Goal: Task Accomplishment & Management: Manage account settings

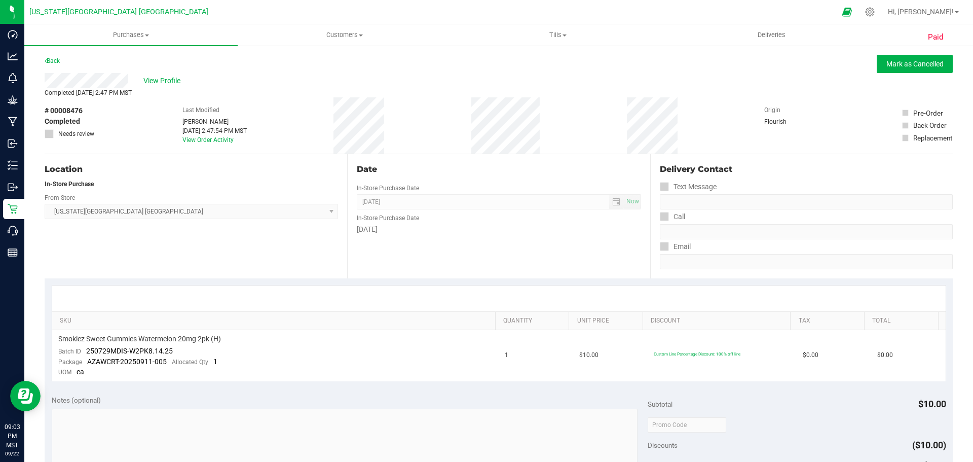
scroll to position [345, 0]
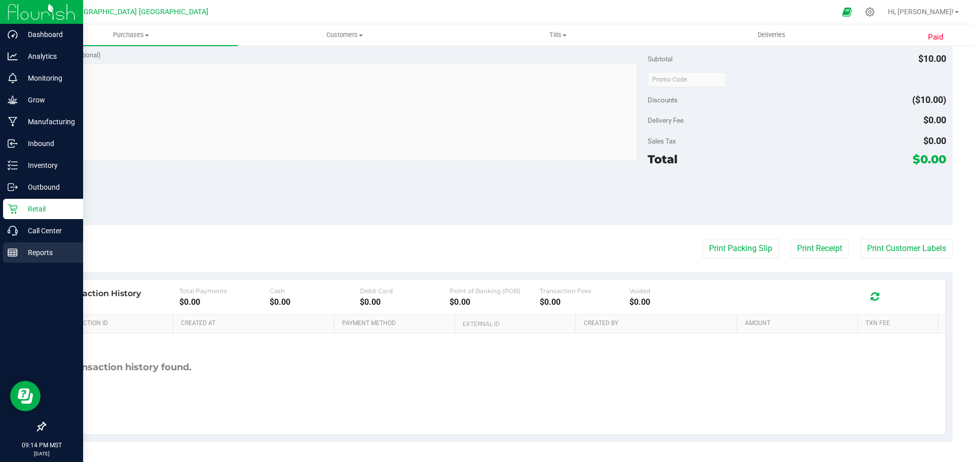
click at [39, 247] on p "Reports" at bounding box center [48, 252] width 61 height 12
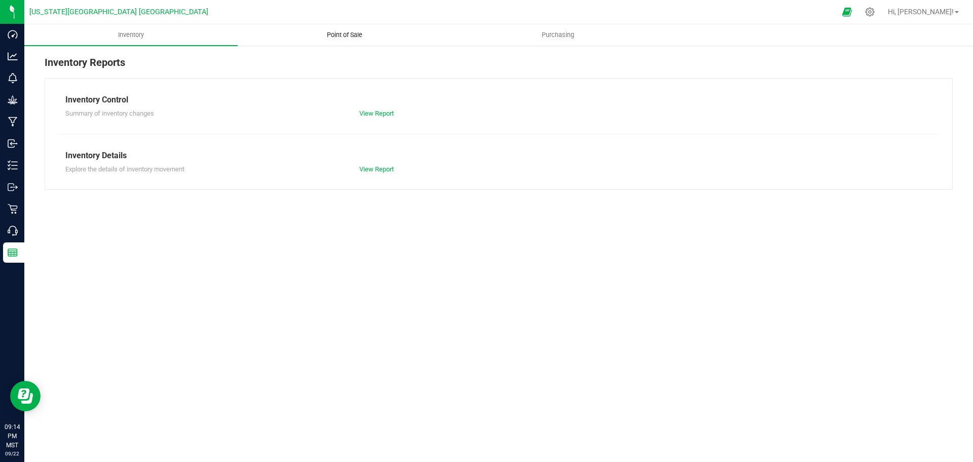
click at [371, 38] on span "Point of Sale" at bounding box center [344, 34] width 63 height 9
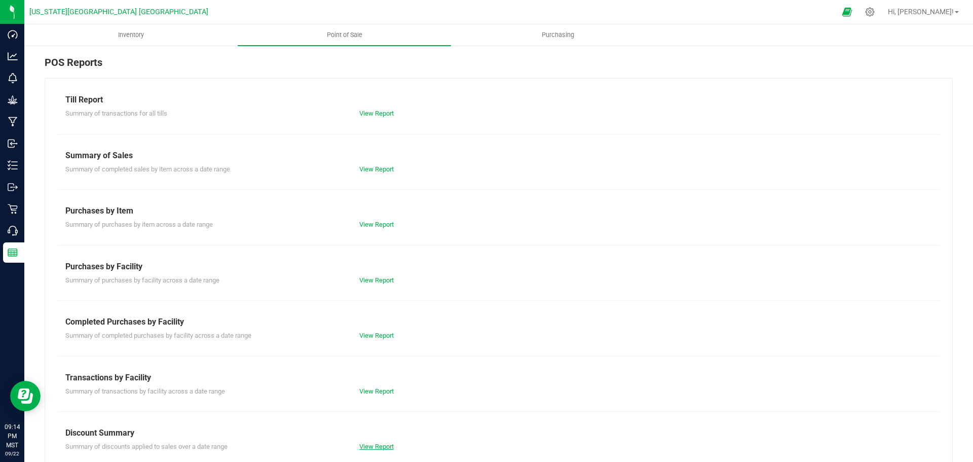
click at [359, 448] on link "View Report" at bounding box center [376, 446] width 34 height 8
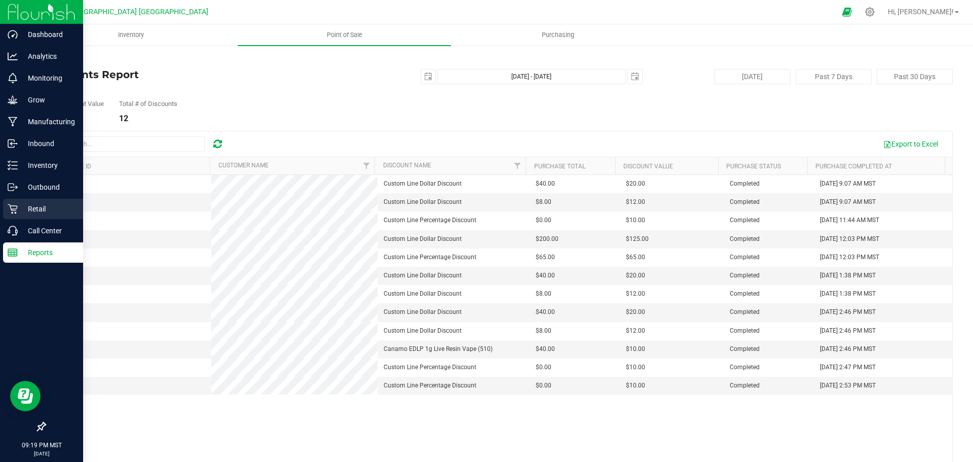
click at [17, 208] on icon at bounding box center [13, 209] width 10 height 10
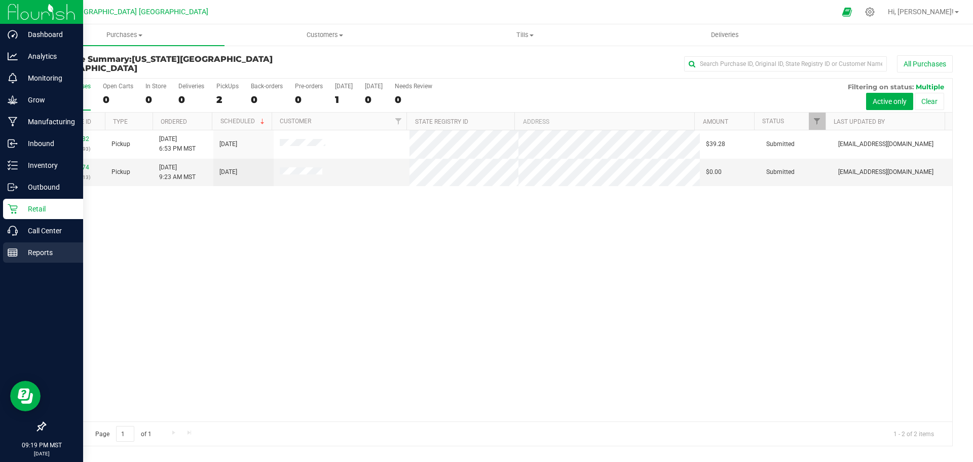
click at [17, 247] on icon at bounding box center [13, 252] width 10 height 10
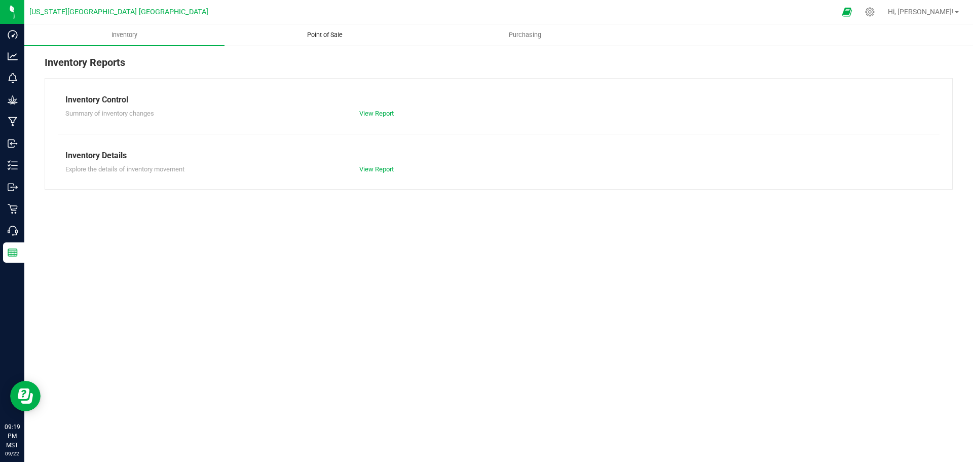
click at [302, 27] on uib-tab-heading "Point of Sale" at bounding box center [324, 35] width 199 height 20
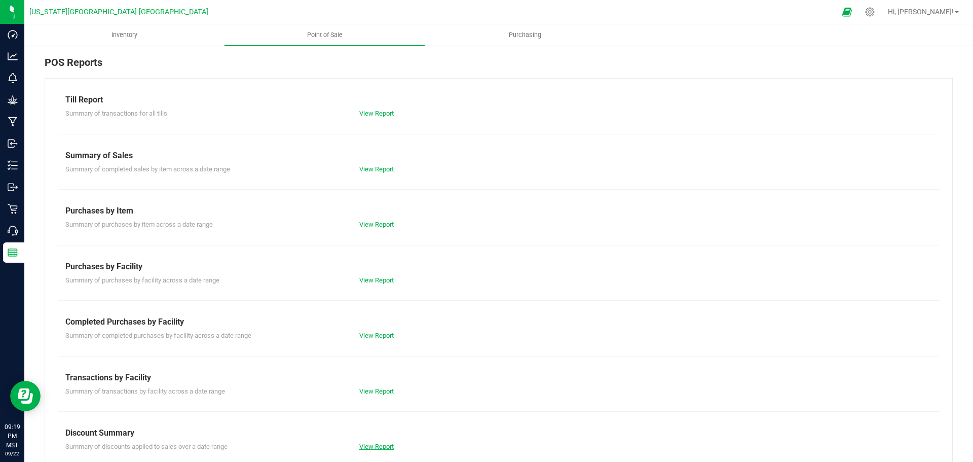
click at [382, 442] on link "View Report" at bounding box center [376, 446] width 34 height 8
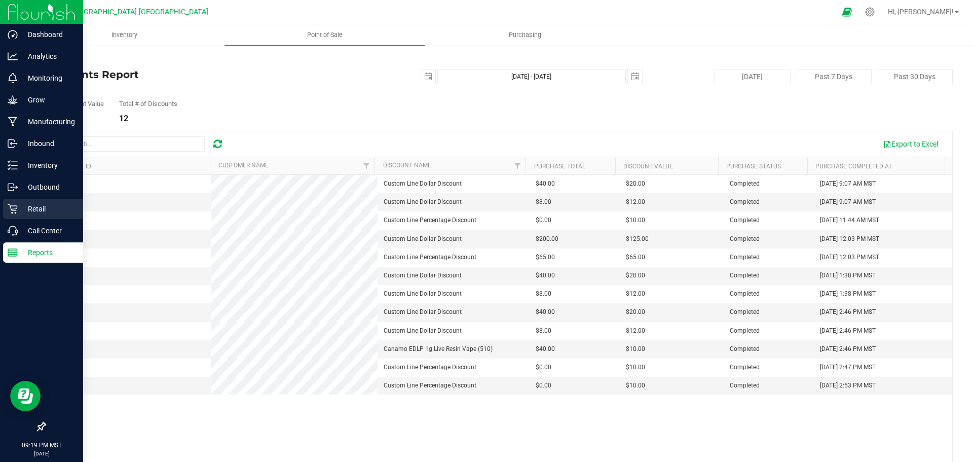
click at [35, 201] on div "Retail" at bounding box center [43, 209] width 80 height 20
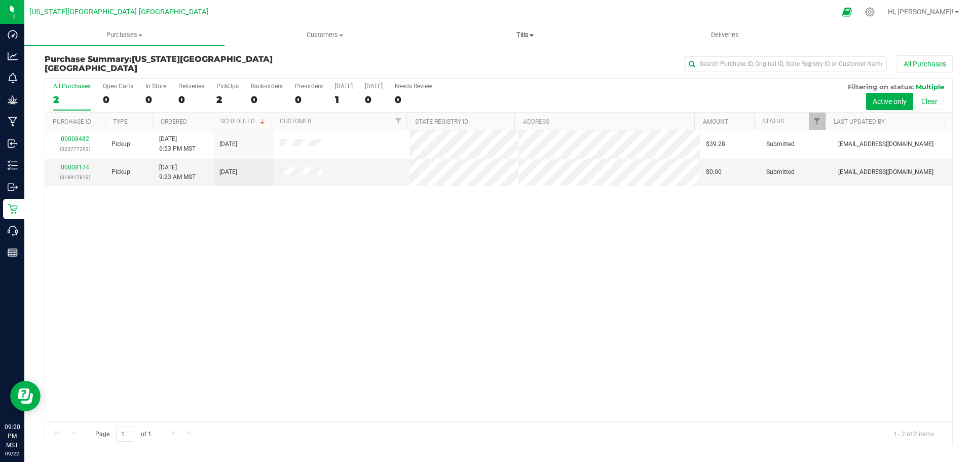
click at [533, 31] on span "Tills" at bounding box center [524, 34] width 199 height 9
click at [525, 59] on li "Manage tills" at bounding box center [525, 61] width 200 height 12
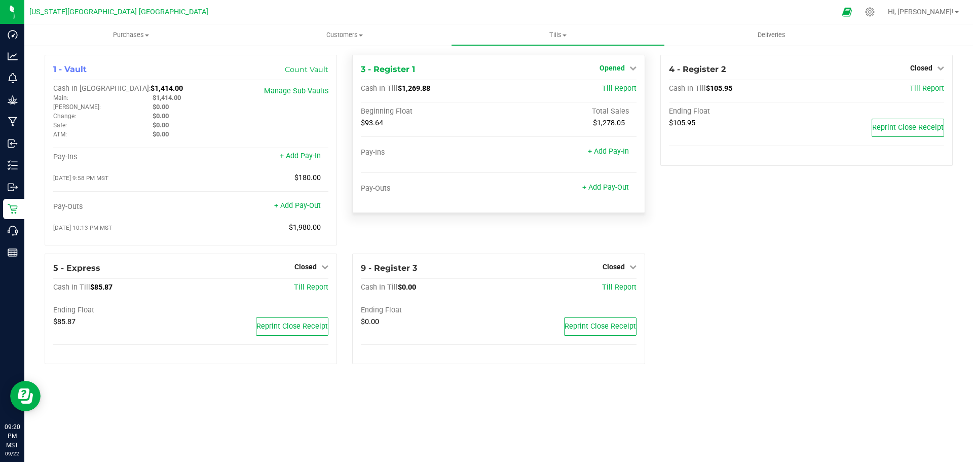
click at [636, 70] on icon at bounding box center [632, 67] width 7 height 7
click at [630, 90] on div "Close Till" at bounding box center [613, 89] width 75 height 13
click at [621, 90] on link "Close Till" at bounding box center [613, 89] width 27 height 8
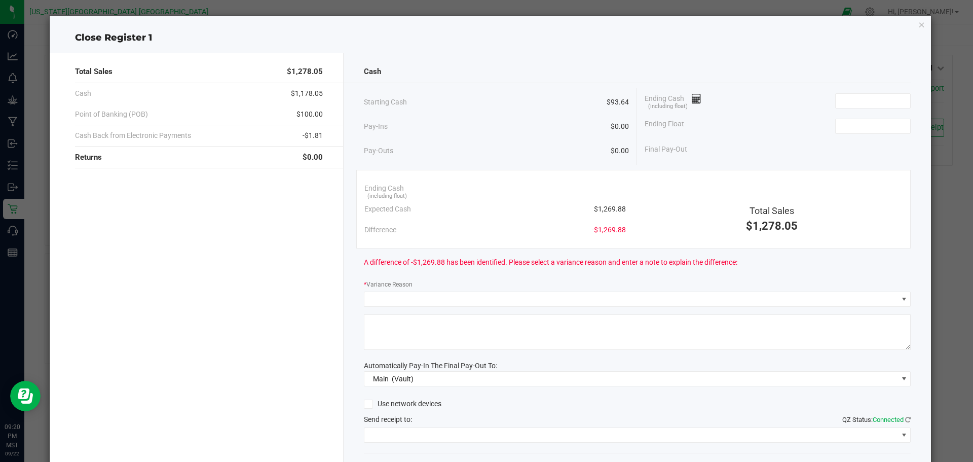
click at [696, 104] on span "Ending Cash (including float)" at bounding box center [673, 100] width 57 height 15
click at [685, 95] on span at bounding box center [692, 98] width 17 height 8
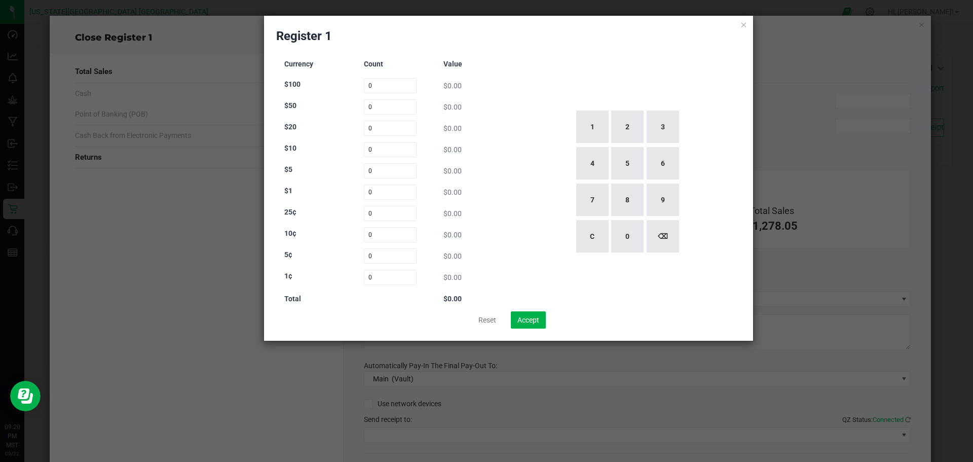
click at [742, 20] on icon at bounding box center [743, 24] width 7 height 12
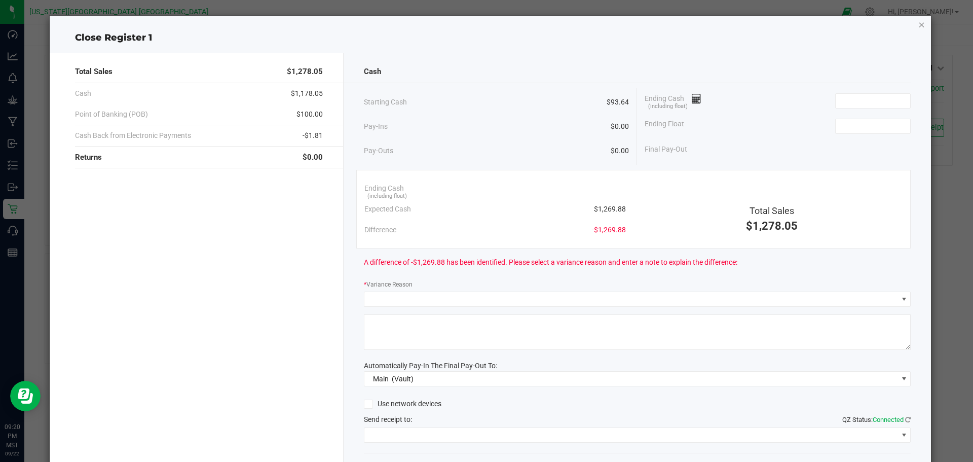
click at [918, 29] on icon "button" at bounding box center [921, 24] width 7 height 12
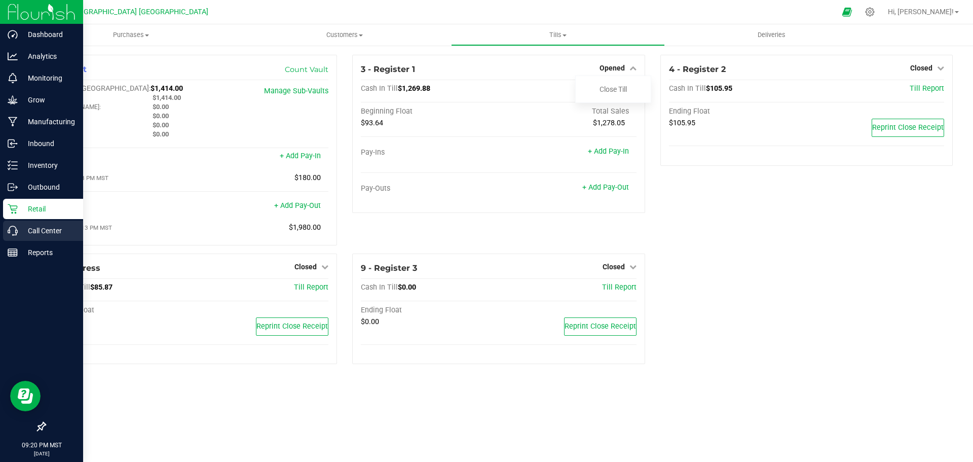
click at [19, 225] on p "Call Center" at bounding box center [48, 231] width 61 height 12
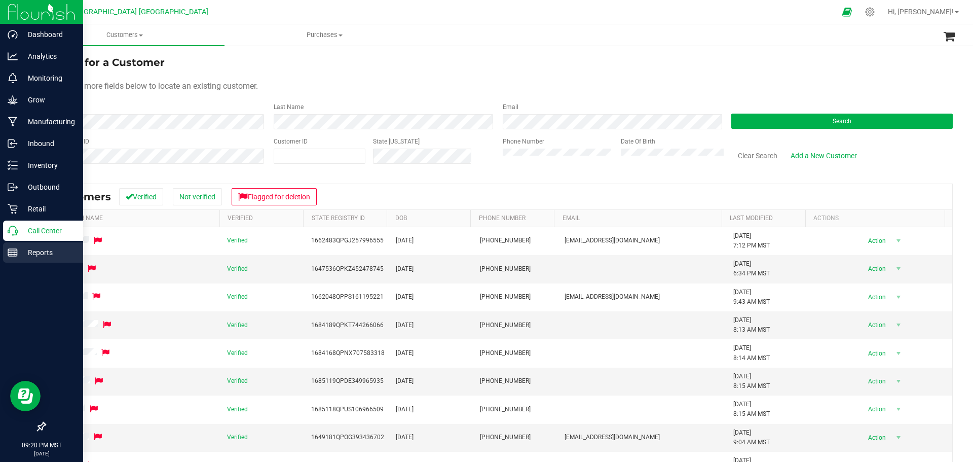
click at [38, 244] on div "Reports" at bounding box center [43, 252] width 80 height 20
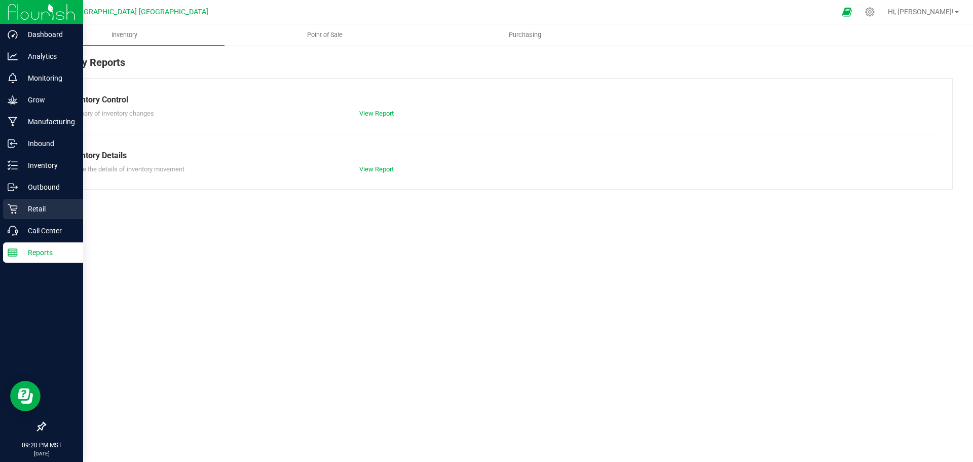
click at [64, 206] on p "Retail" at bounding box center [48, 209] width 61 height 12
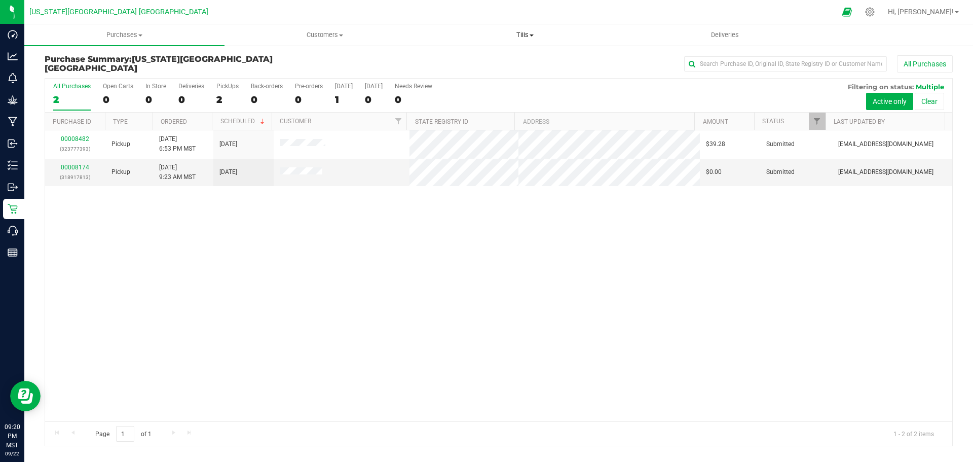
click at [532, 31] on span "Tills" at bounding box center [524, 34] width 199 height 9
click at [155, 39] on span "Purchases" at bounding box center [124, 34] width 199 height 9
click at [127, 88] on li "All purchases" at bounding box center [124, 86] width 200 height 12
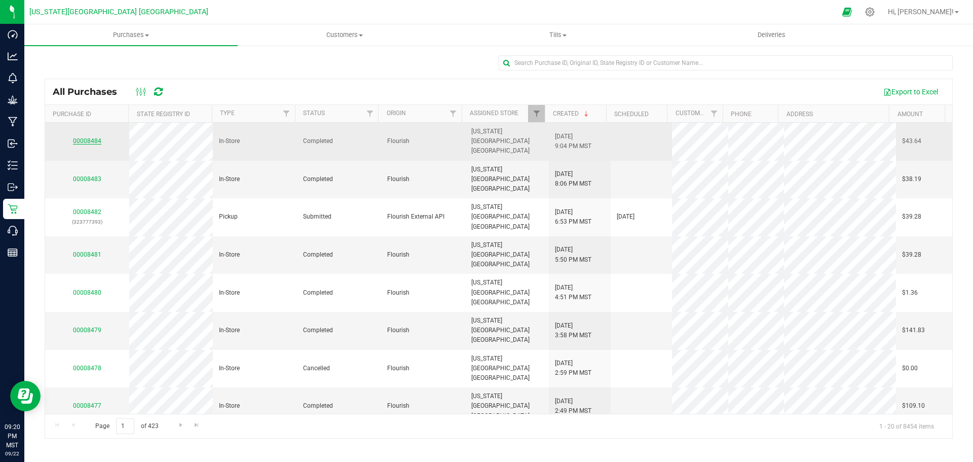
click at [94, 137] on link "00008484" at bounding box center [87, 140] width 28 height 7
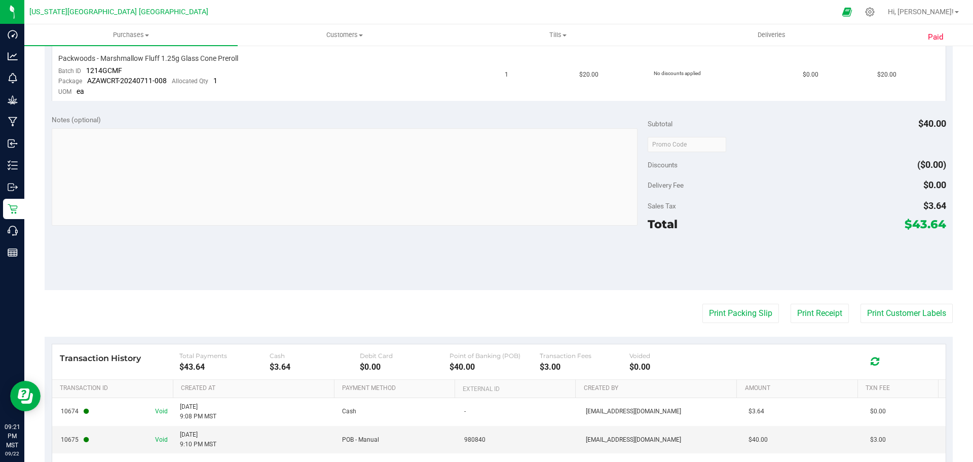
scroll to position [397, 0]
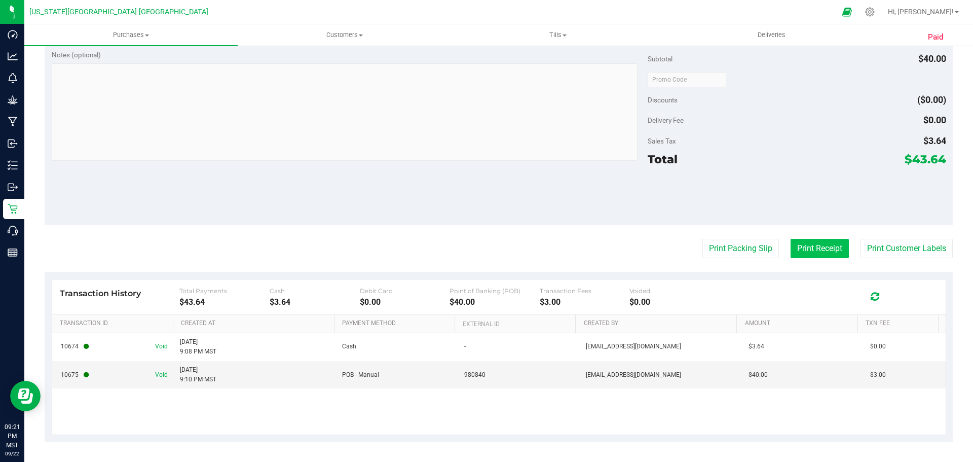
click at [824, 250] on button "Print Receipt" at bounding box center [820, 248] width 58 height 19
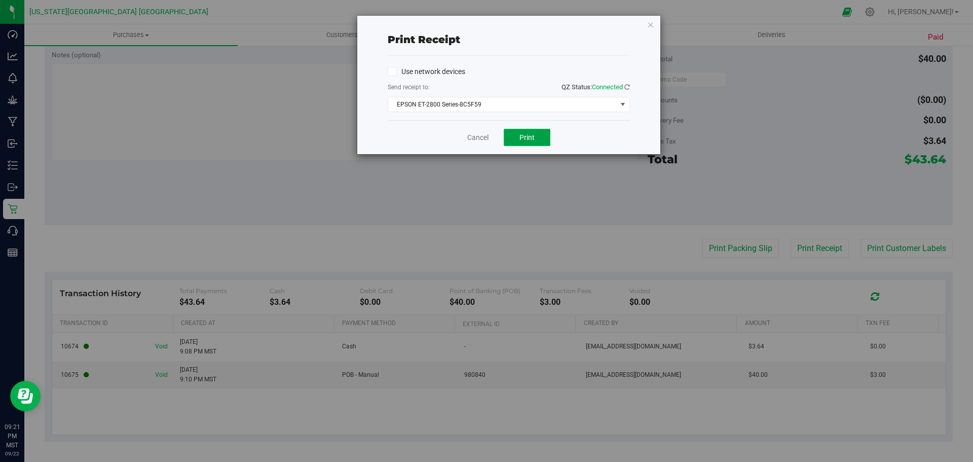
click at [528, 137] on span "Print" at bounding box center [526, 137] width 15 height 8
click at [522, 145] on button "Print" at bounding box center [527, 137] width 47 height 17
click at [626, 87] on icon at bounding box center [627, 87] width 6 height 7
click at [613, 111] on span "EPSON ET-2800 Series-8C5F59" at bounding box center [502, 104] width 229 height 14
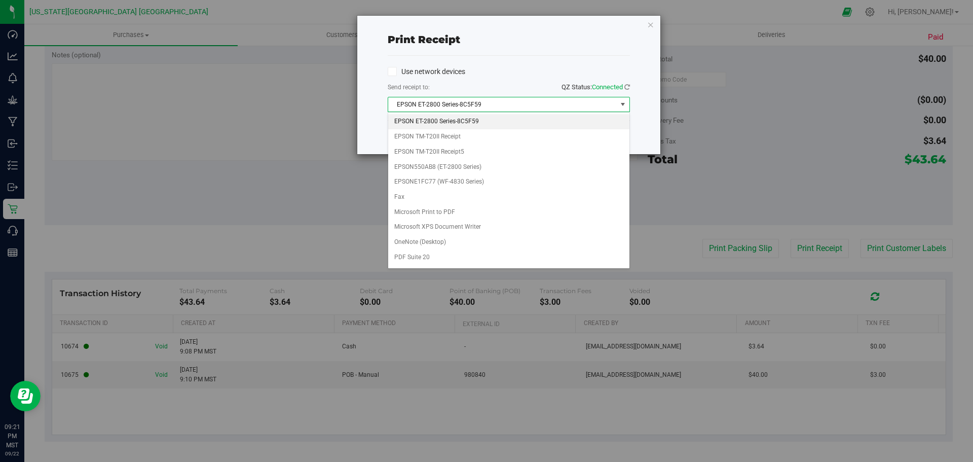
click at [610, 100] on span "EPSON ET-2800 Series-8C5F59" at bounding box center [502, 104] width 229 height 14
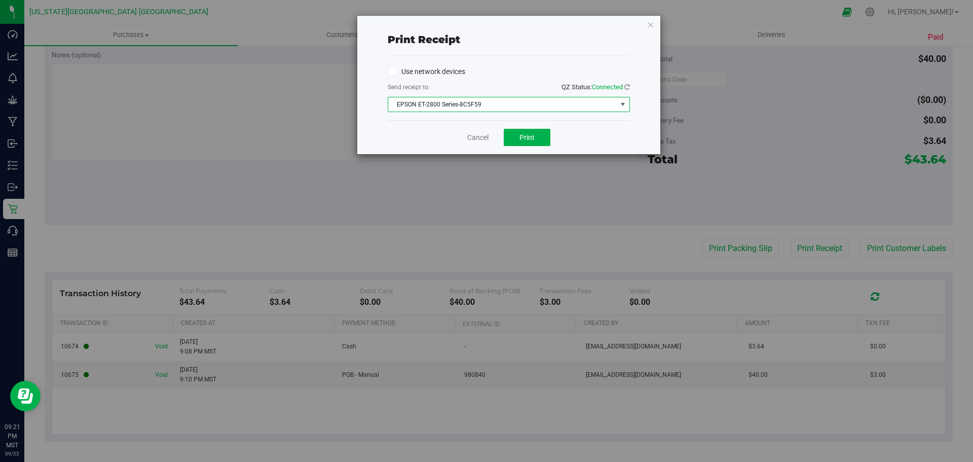
click at [603, 107] on span "EPSON ET-2800 Series-8C5F59" at bounding box center [502, 104] width 229 height 14
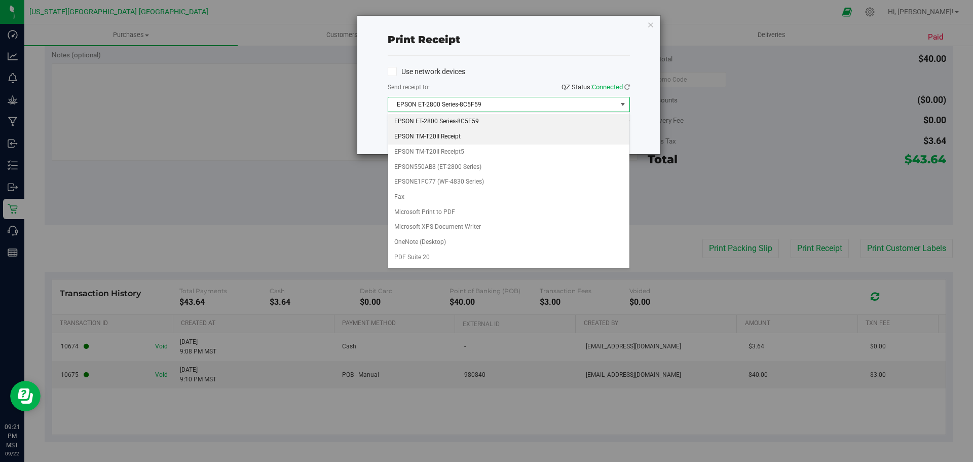
click at [527, 143] on li "EPSON TM-T20II Receipt" at bounding box center [508, 136] width 241 height 15
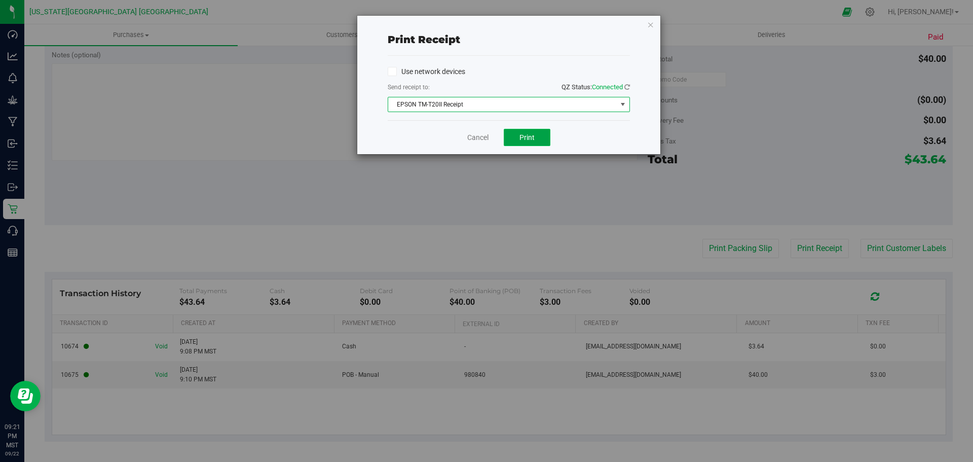
click at [528, 137] on span "Print" at bounding box center [526, 137] width 15 height 8
drag, startPoint x: 71, startPoint y: 108, endPoint x: 247, endPoint y: 155, distance: 182.4
click at [71, 108] on div "Print receipt Use network devices Send receipt to: QZ Status: Connected EPSON T…" at bounding box center [490, 231] width 981 height 462
click at [471, 138] on link "Cancel" at bounding box center [477, 137] width 21 height 11
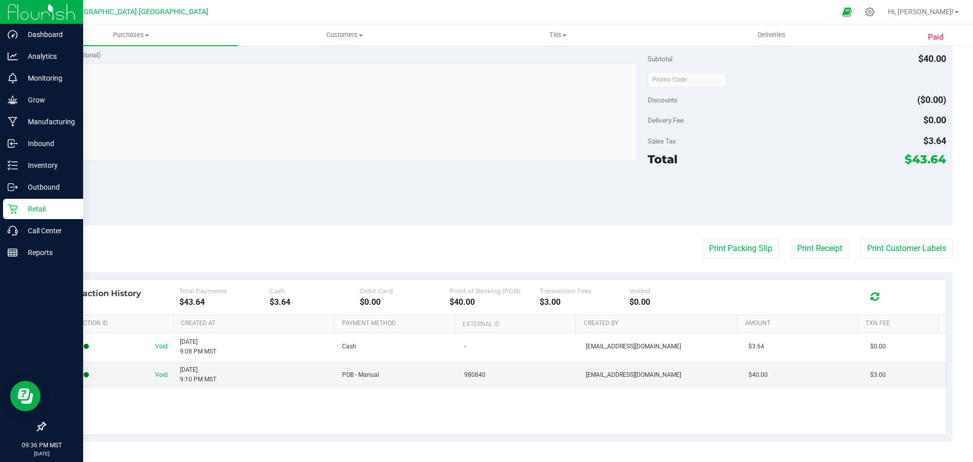
click at [50, 202] on div "Retail" at bounding box center [43, 209] width 80 height 20
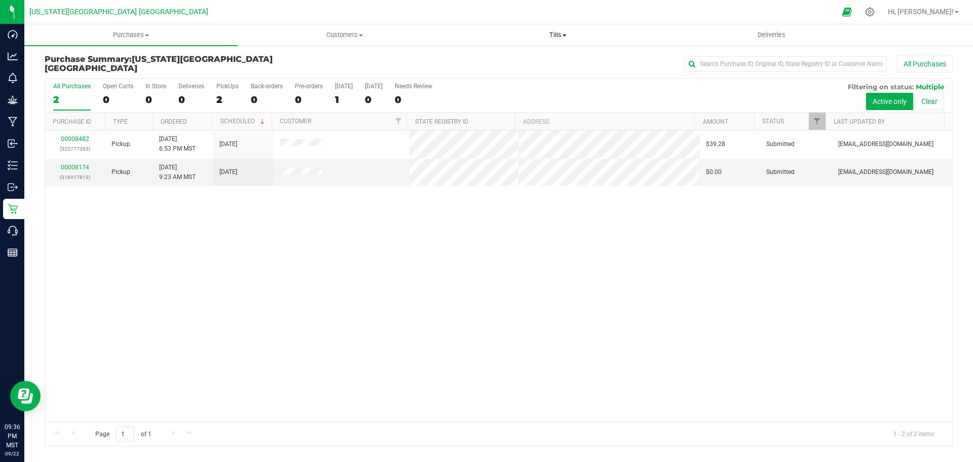
click at [573, 31] on span "Tills" at bounding box center [558, 34] width 212 height 9
click at [501, 57] on span "Manage tills" at bounding box center [485, 61] width 68 height 9
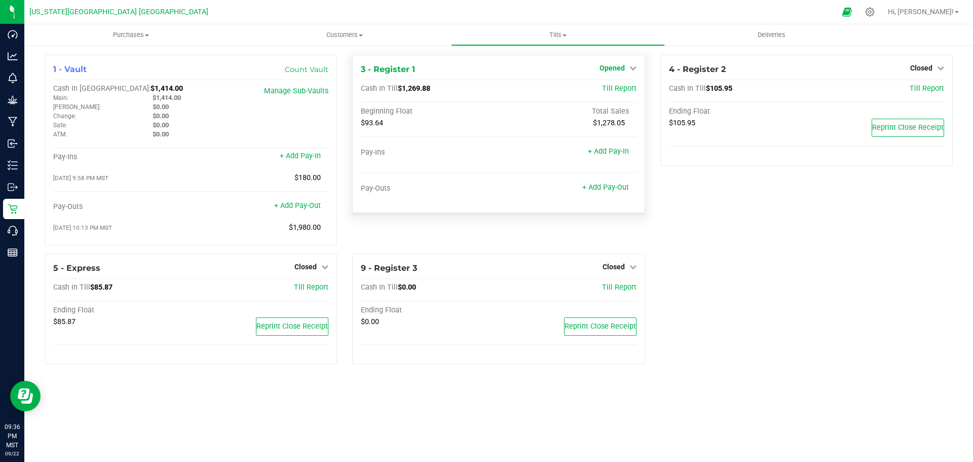
click at [611, 65] on span "Opened" at bounding box center [612, 68] width 25 height 8
click at [613, 86] on link "Close Till" at bounding box center [613, 89] width 27 height 8
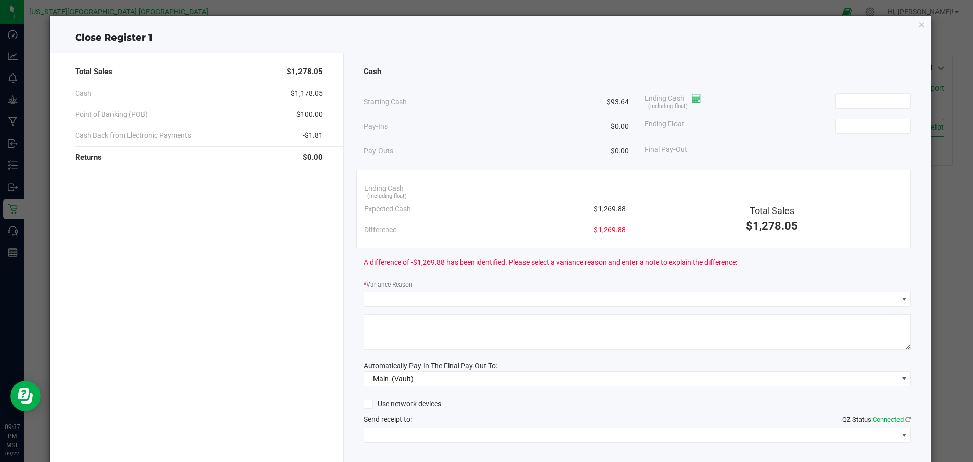
click at [684, 98] on span at bounding box center [692, 98] width 17 height 8
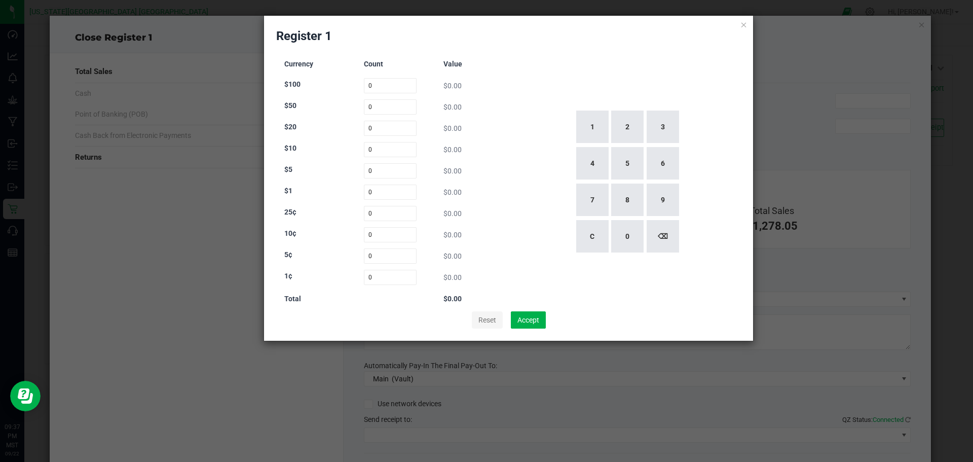
click at [479, 320] on button "Reset" at bounding box center [487, 319] width 31 height 17
click at [743, 22] on icon at bounding box center [743, 24] width 7 height 12
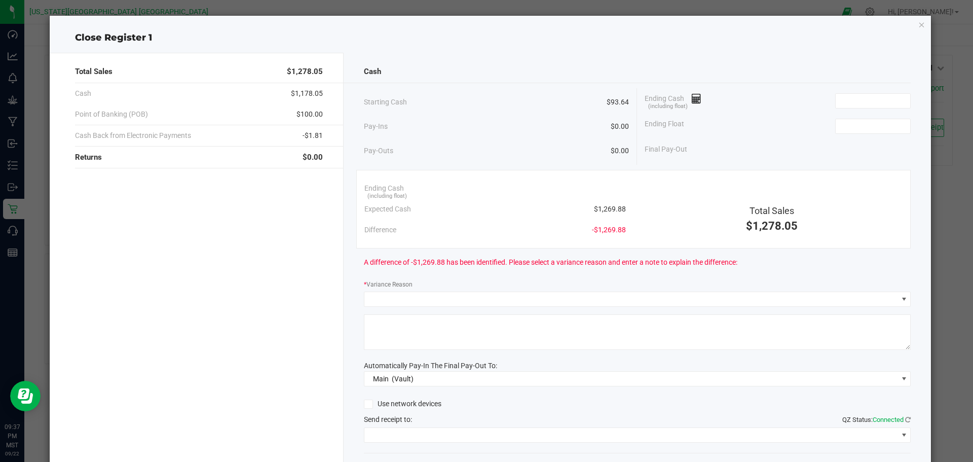
click at [692, 90] on div "Ending Cash (including float)" at bounding box center [778, 100] width 266 height 25
click at [693, 92] on div "Ending Cash (including float)" at bounding box center [778, 100] width 266 height 25
click at [693, 93] on div "Ending Cash (including float)" at bounding box center [778, 100] width 266 height 25
click at [694, 97] on icon at bounding box center [697, 98] width 10 height 7
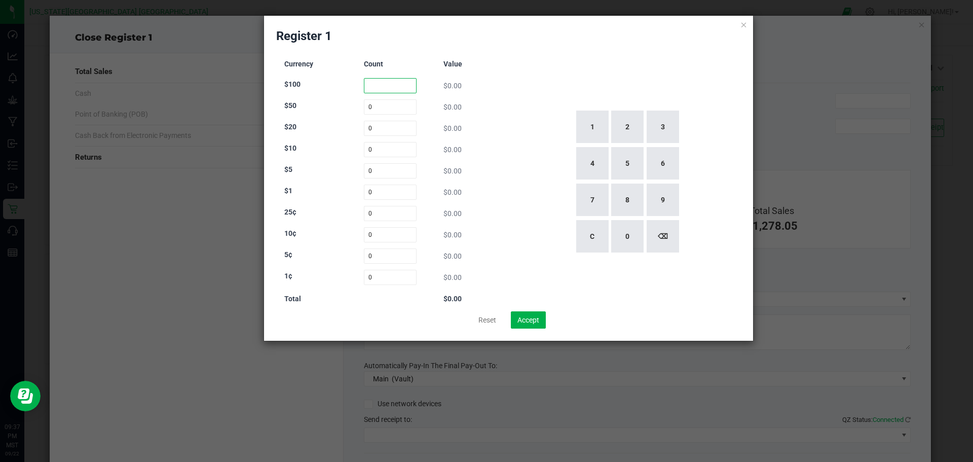
click at [391, 80] on input at bounding box center [390, 85] width 53 height 15
type input "2"
type input "1"
type input "45"
type input "4"
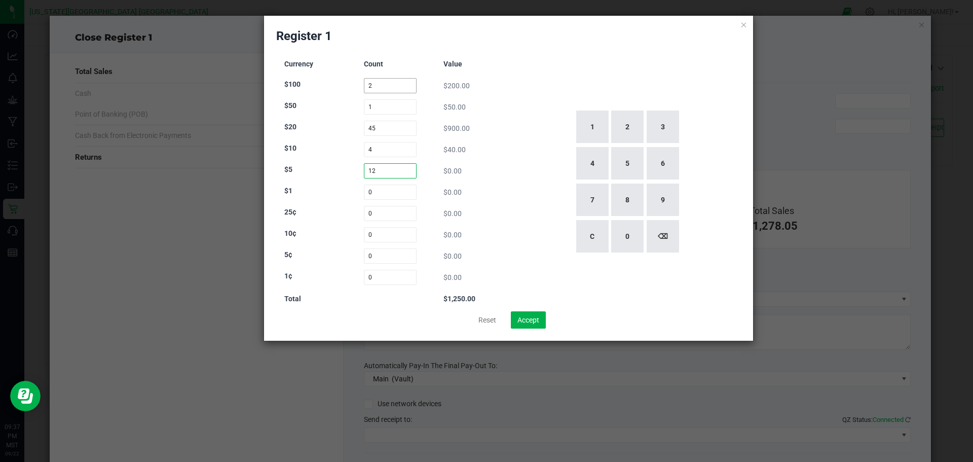
type input "12"
type input "17"
type input "0"
type input "6"
type input "5"
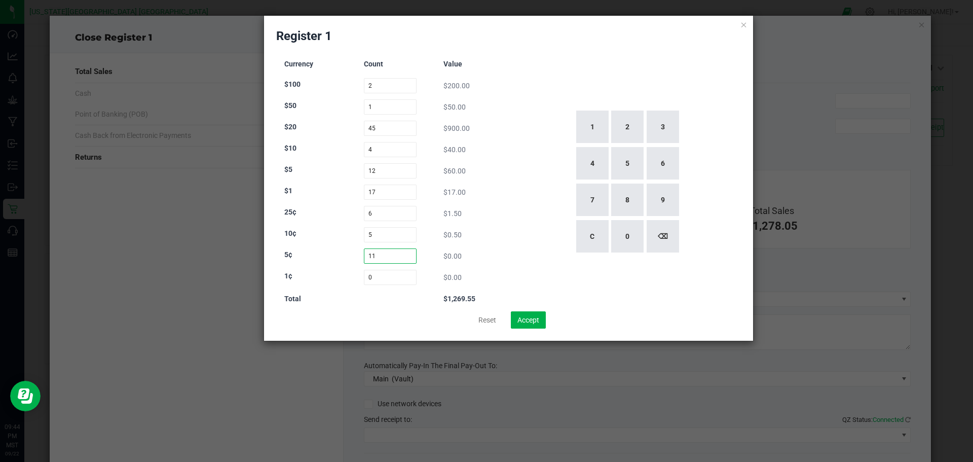
type input "11"
type input "69"
click at [508, 253] on div "Currency Count Value $100 2 $200.00 $50 1 $50.00 $20 45 $900.00 $10 4 $40.00 $5…" at bounding box center [508, 181] width 465 height 259
drag, startPoint x: 396, startPoint y: 85, endPoint x: 361, endPoint y: 90, distance: 34.8
click at [361, 89] on div "$100 2 $200.00" at bounding box center [390, 85] width 212 height 15
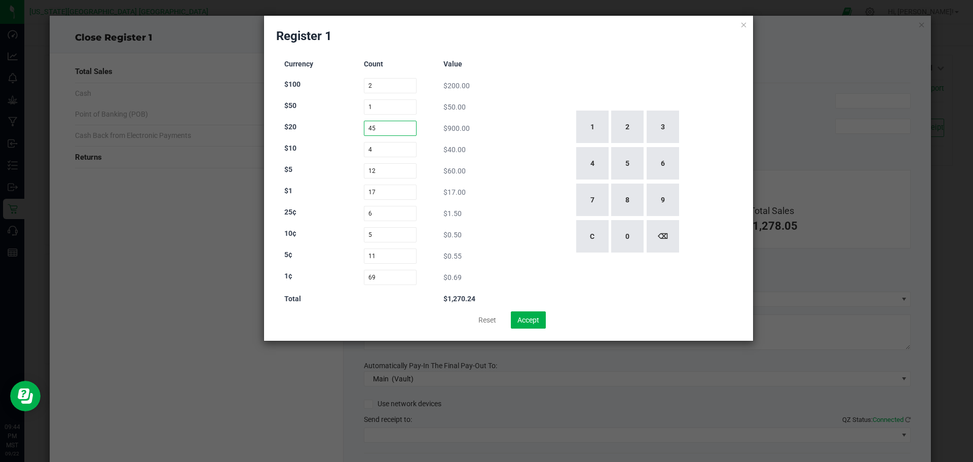
drag, startPoint x: 391, startPoint y: 127, endPoint x: 345, endPoint y: 128, distance: 46.1
click at [345, 128] on div "$20 45 $900.00" at bounding box center [390, 128] width 212 height 15
type input "0"
drag, startPoint x: 396, startPoint y: 109, endPoint x: 352, endPoint y: 104, distance: 44.3
click at [350, 108] on div "$50 1 $50.00" at bounding box center [390, 106] width 212 height 15
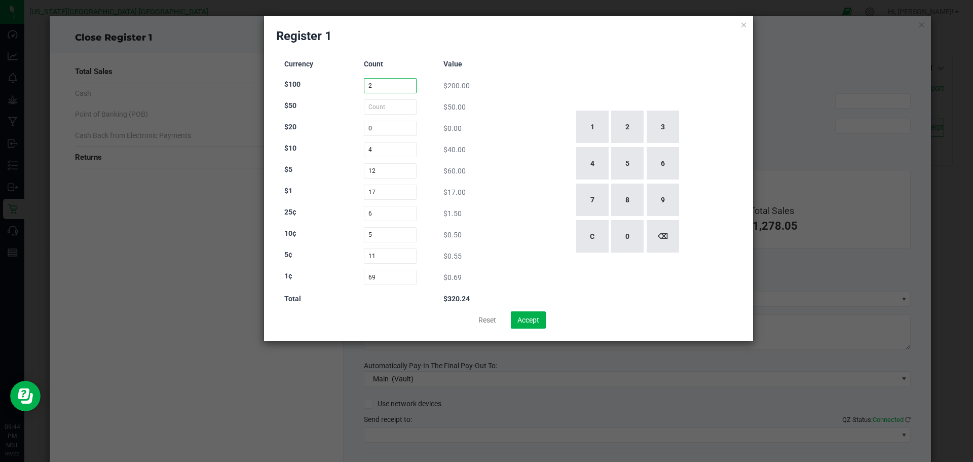
type input "0"
drag, startPoint x: 393, startPoint y: 83, endPoint x: 344, endPoint y: 90, distance: 49.2
click at [344, 90] on div "$100 2 $200.00" at bounding box center [390, 85] width 212 height 15
type input "0"
click at [389, 148] on input "4" at bounding box center [390, 149] width 53 height 15
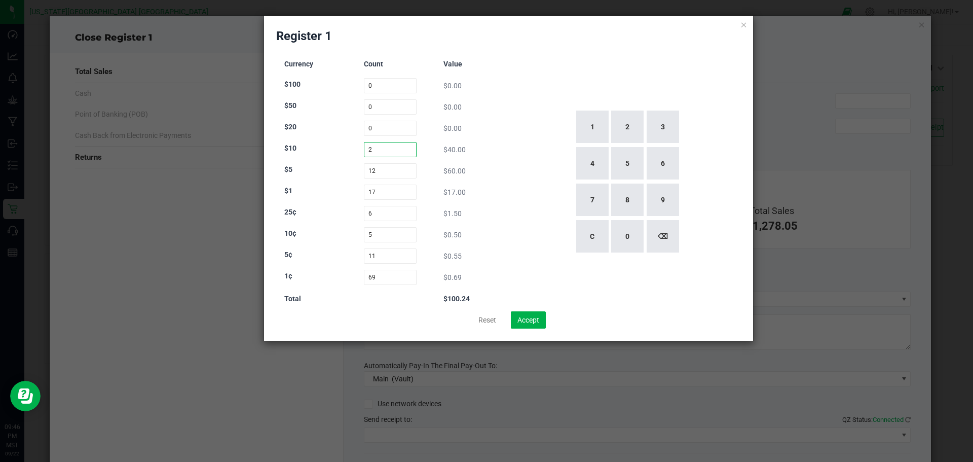
type input "2"
click at [391, 116] on div "Currency Count Value $100 0 $0.00 $50 0 $0.00 $20 0 $0.00 $10 2 $40.00 $5 12 $6…" at bounding box center [390, 181] width 229 height 259
click at [393, 126] on input at bounding box center [390, 128] width 53 height 15
type input "45"
click at [390, 103] on input at bounding box center [390, 106] width 53 height 15
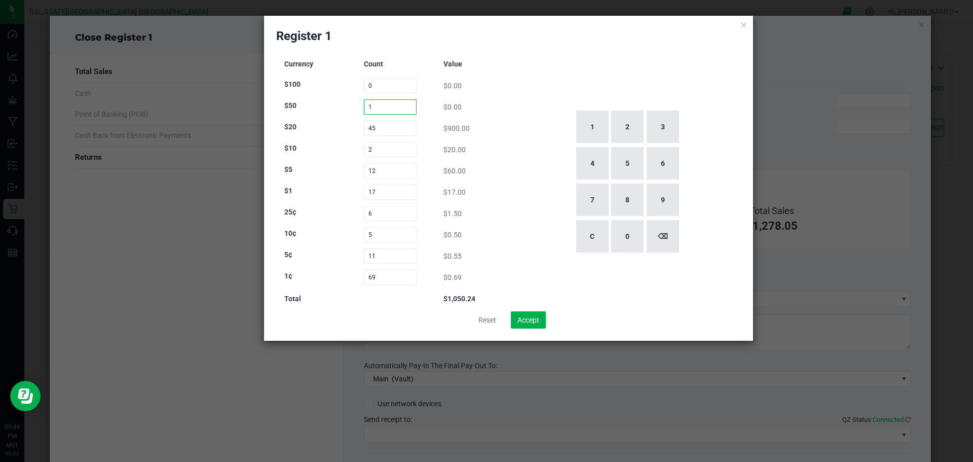
type input "1"
click at [391, 79] on div "Currency Count Value $100 0 $0.00 $50 1 $0.00 $20 45 $900.00 $10 2 $20.00 $5 12…" at bounding box center [390, 181] width 229 height 259
click at [392, 84] on input at bounding box center [390, 85] width 53 height 15
type input "2"
click at [497, 85] on div "Currency Count Value $100 2 $0.00 $50 1 $50.00 $20 45 $900.00 $10 2 $20.00 $5 1…" at bounding box center [390, 181] width 229 height 259
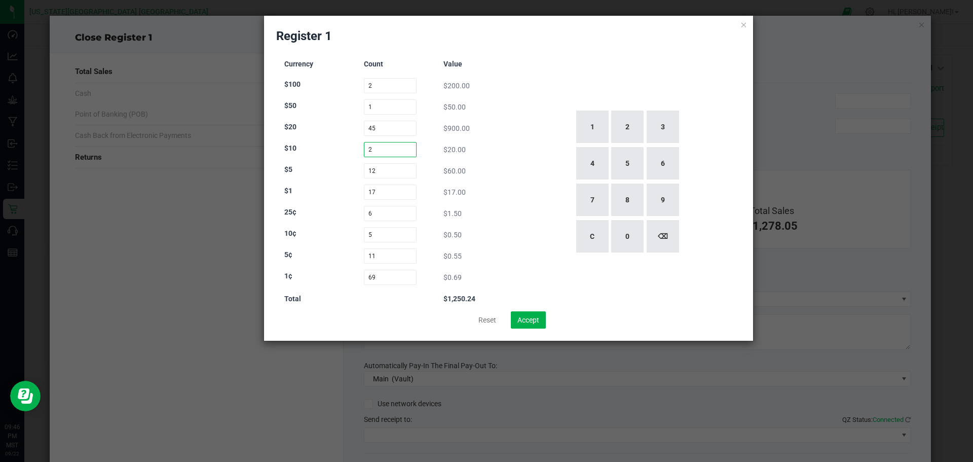
click at [401, 147] on input "2" at bounding box center [390, 149] width 53 height 15
type input "4"
click at [540, 84] on div "1 2 3 4 5 6 7 8 9 C 0 ⌫" at bounding box center [627, 181] width 229 height 259
click at [522, 311] on button "Accept" at bounding box center [528, 319] width 35 height 17
type input "$1,270.24"
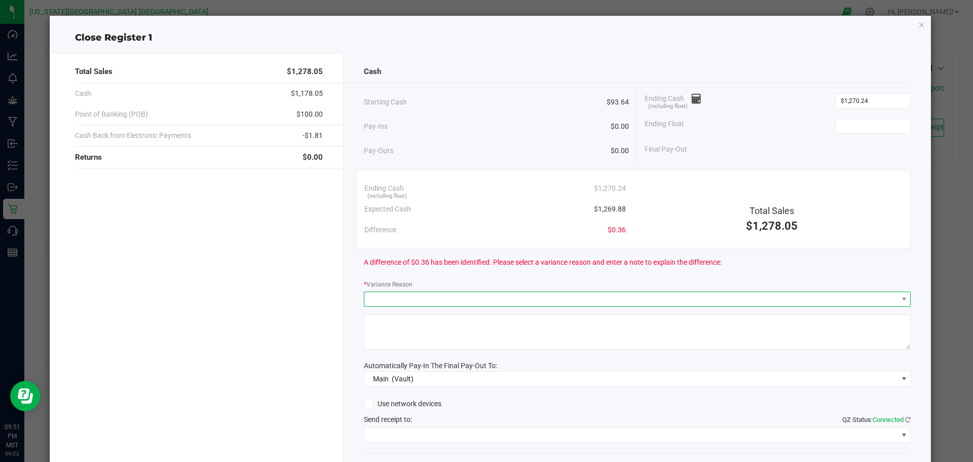
click at [476, 304] on span at bounding box center [631, 299] width 534 height 14
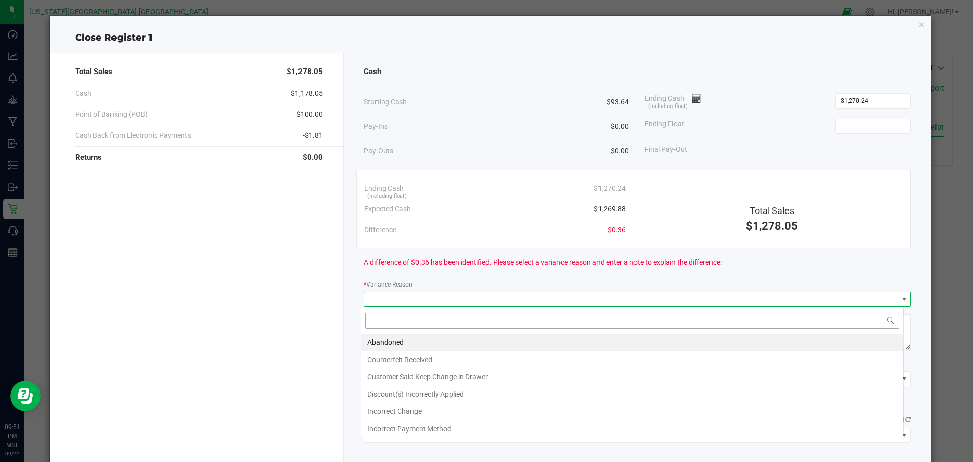
scroll to position [15, 542]
click at [465, 381] on li "Customer Said Keep Change in Drawer" at bounding box center [632, 376] width 542 height 17
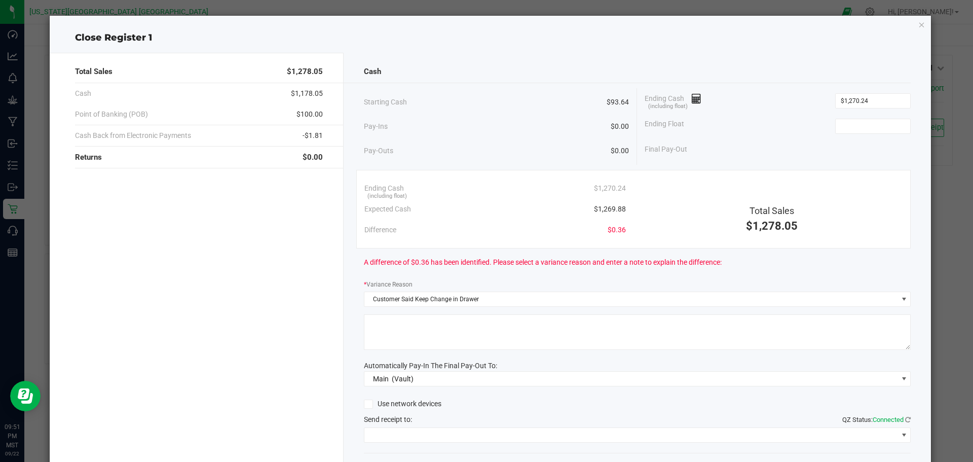
click at [453, 326] on textarea at bounding box center [637, 331] width 547 height 35
type textarea "0.36 Cents over."
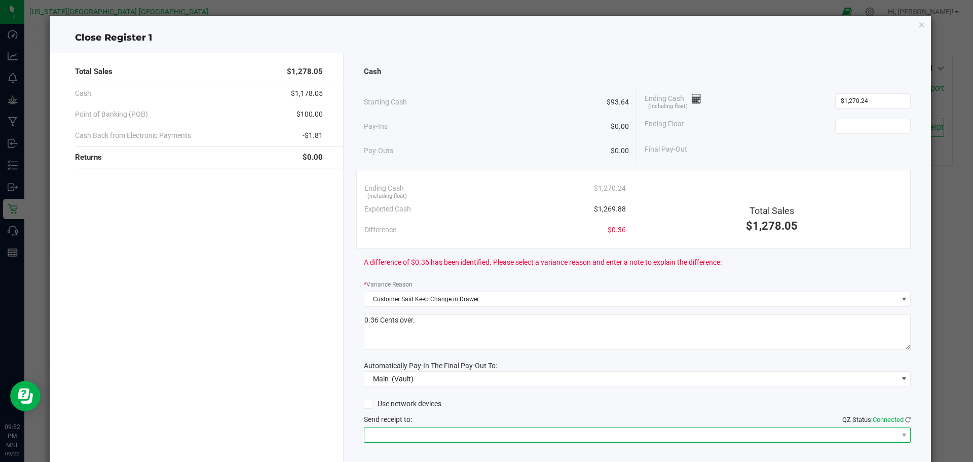
click at [417, 429] on span at bounding box center [631, 435] width 534 height 14
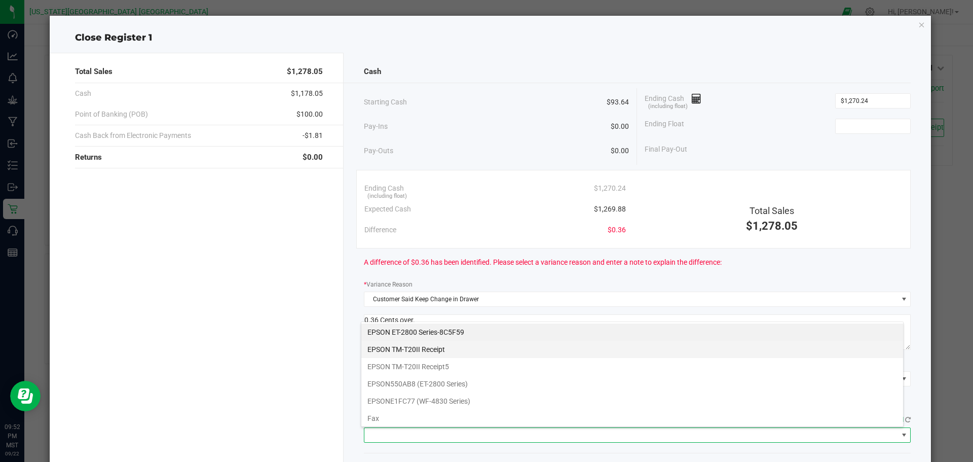
click at [431, 351] on Receipt "EPSON TM-T20II Receipt" at bounding box center [632, 349] width 542 height 17
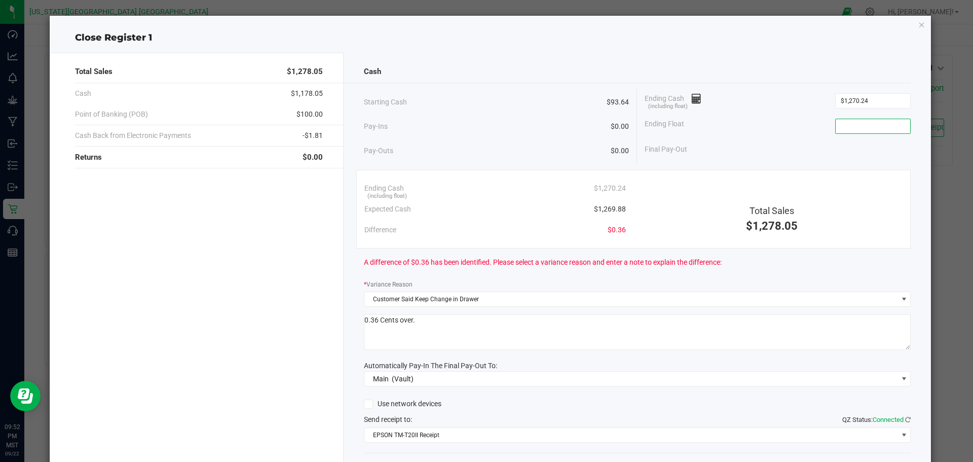
click at [868, 123] on input at bounding box center [873, 126] width 75 height 14
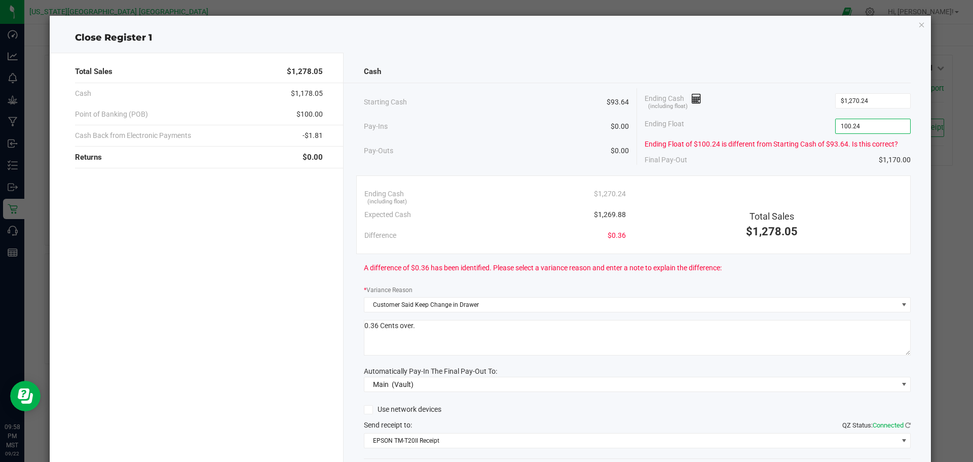
click at [759, 271] on div "A difference of $0.36 has been identified. Please select a variance reason and …" at bounding box center [637, 268] width 547 height 28
type input "$100.24"
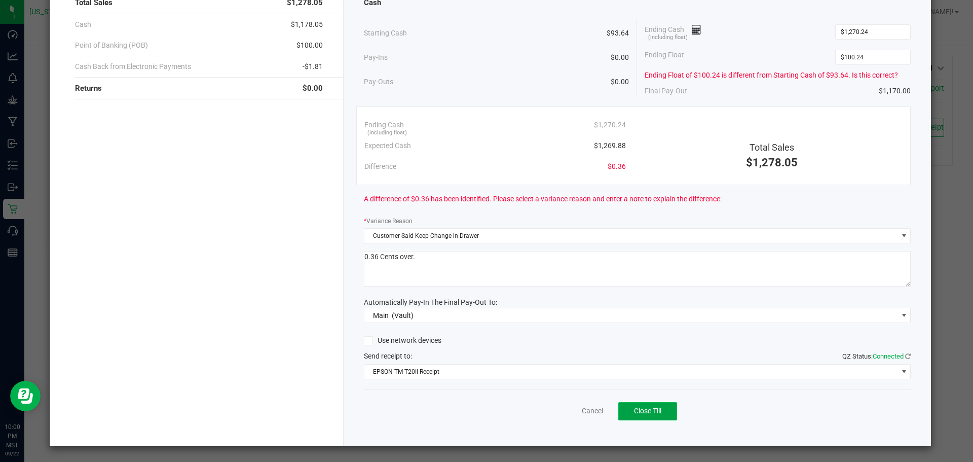
click at [645, 419] on button "Close Till" at bounding box center [647, 411] width 59 height 18
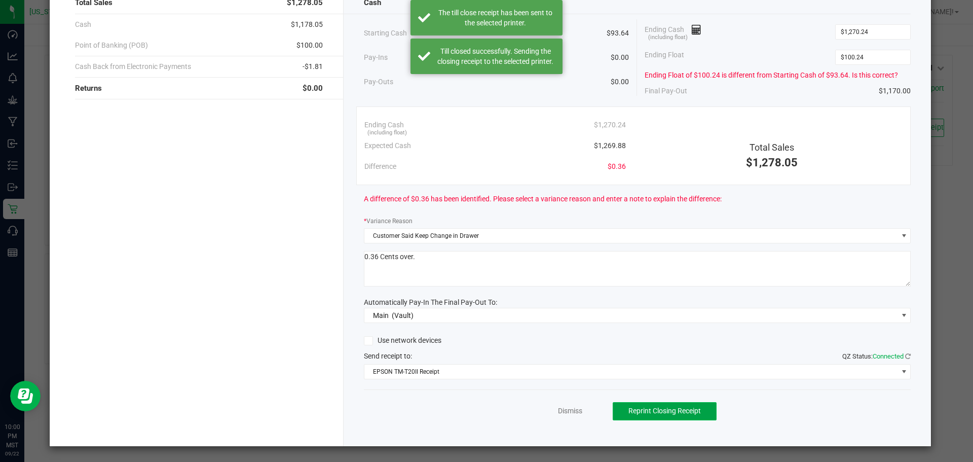
click at [652, 414] on span "Reprint Closing Receipt" at bounding box center [664, 410] width 72 height 8
click at [653, 412] on span "Reprint Closing Receipt" at bounding box center [668, 410] width 72 height 8
